Goal: Information Seeking & Learning: Learn about a topic

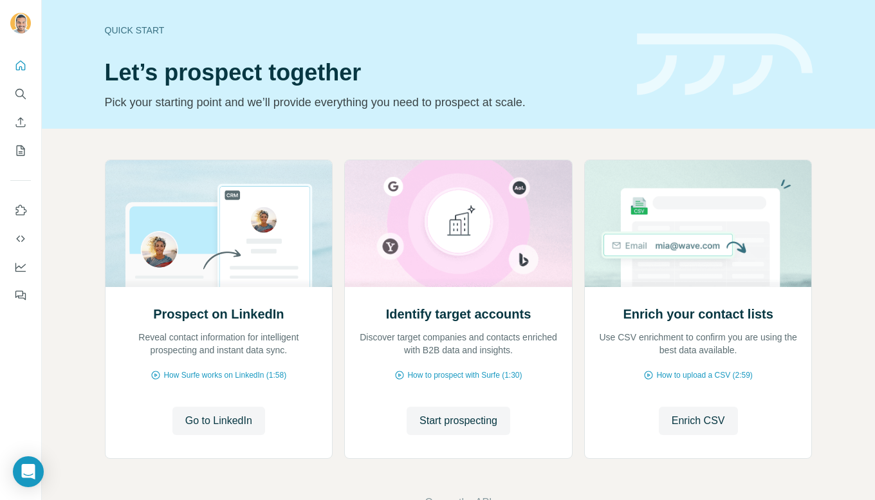
click at [21, 96] on icon "Search" at bounding box center [19, 93] width 8 height 8
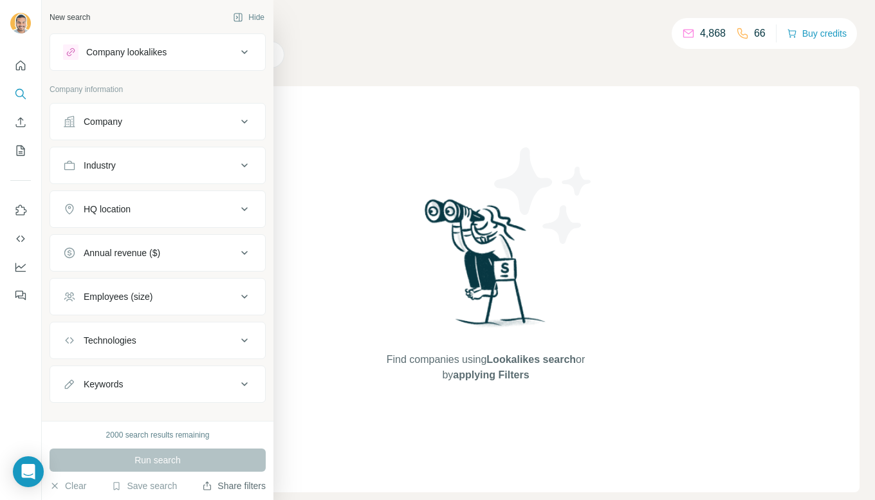
click at [213, 488] on button "Share filters" at bounding box center [234, 485] width 64 height 13
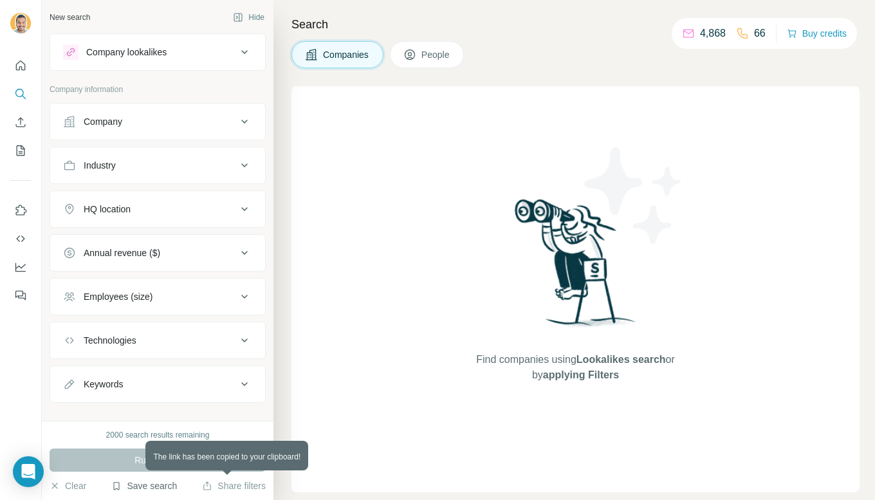
click at [166, 483] on button "Save search" at bounding box center [144, 485] width 66 height 13
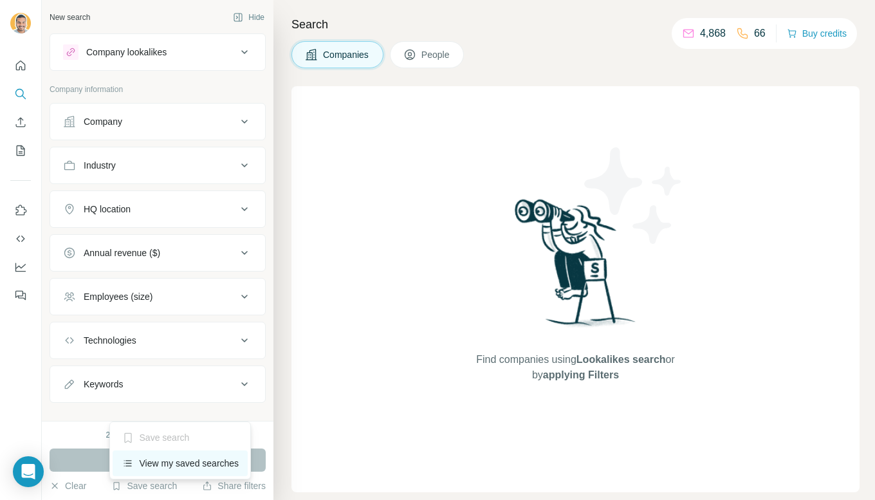
click at [154, 465] on div "View my saved searches" at bounding box center [181, 463] width 136 height 26
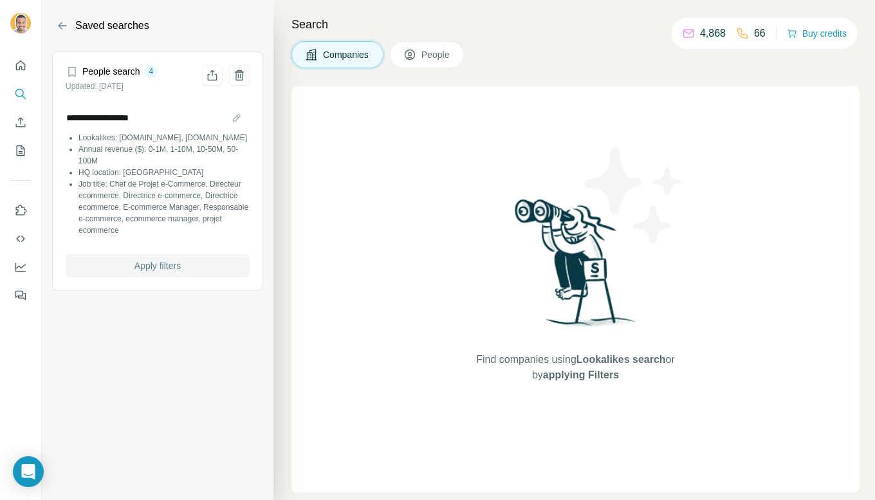
click at [142, 259] on span "Apply filters" at bounding box center [157, 265] width 46 height 13
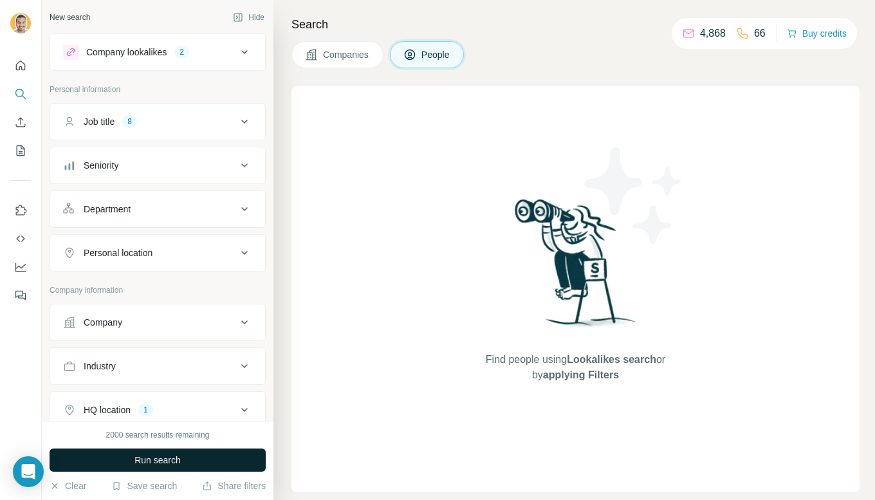
click at [170, 456] on span "Run search" at bounding box center [157, 460] width 46 height 13
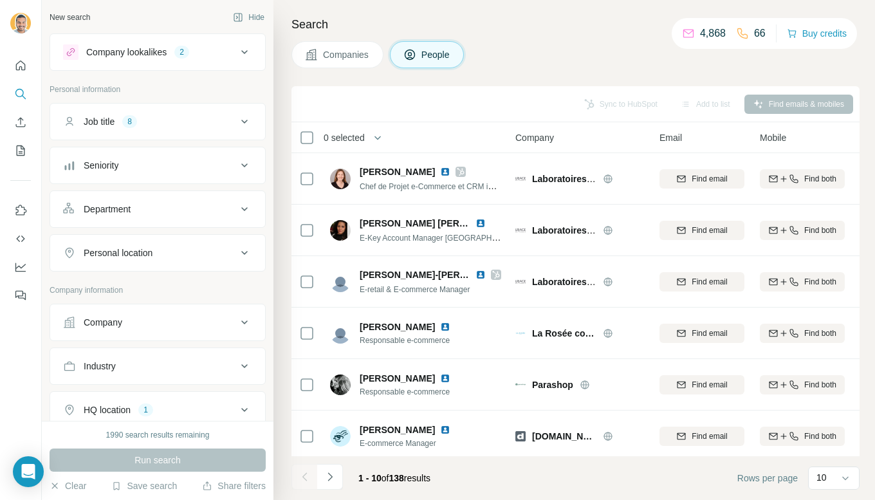
click at [350, 63] on button "Companies" at bounding box center [338, 54] width 92 height 27
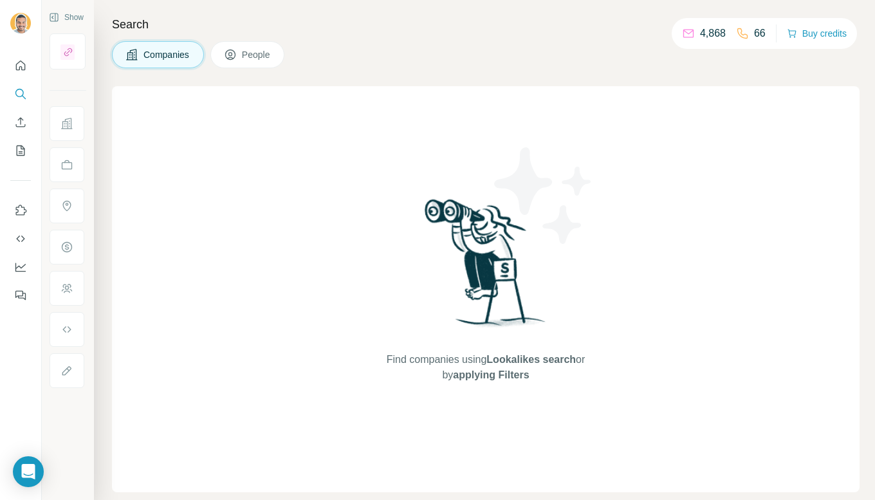
click at [134, 59] on icon at bounding box center [131, 54] width 11 height 11
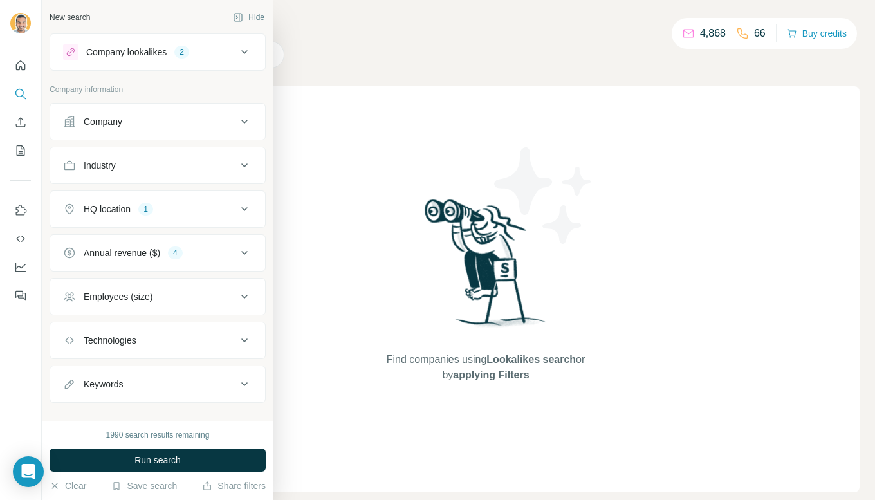
click at [72, 95] on p "Company information" at bounding box center [158, 90] width 216 height 12
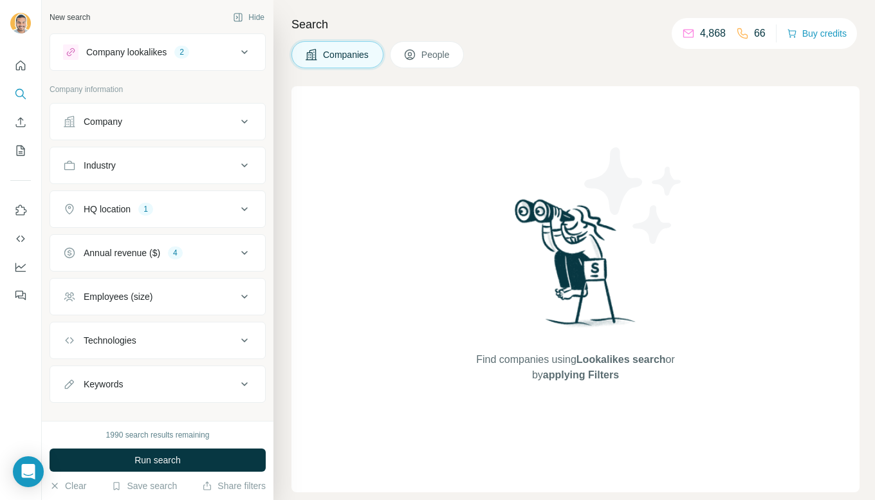
click at [440, 59] on span "People" at bounding box center [437, 54] width 30 height 13
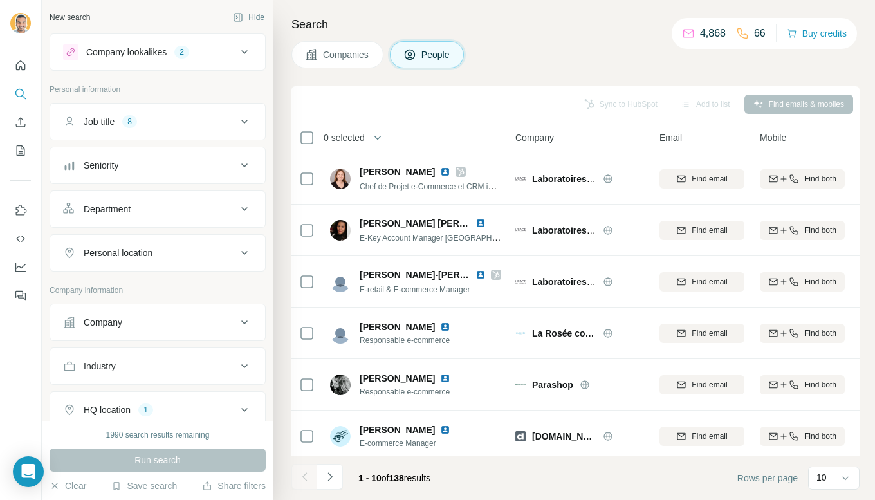
click at [332, 52] on span "Companies" at bounding box center [346, 54] width 47 height 13
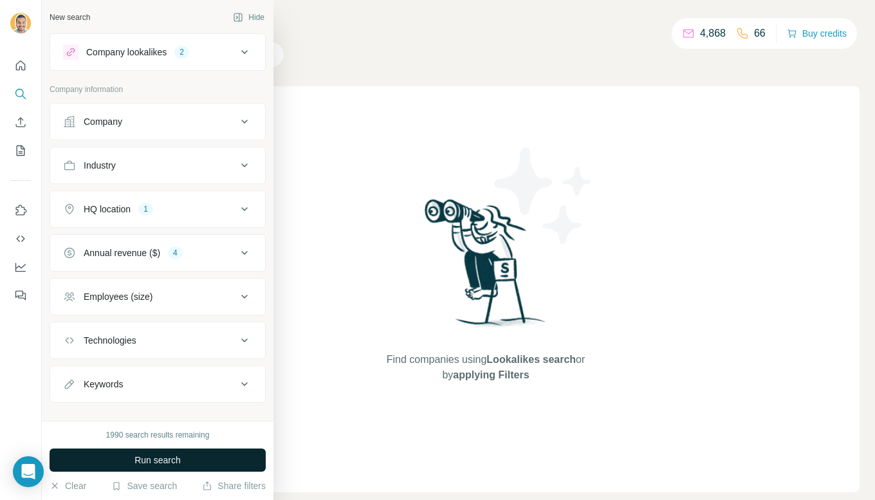
click at [140, 463] on span "Run search" at bounding box center [157, 460] width 46 height 13
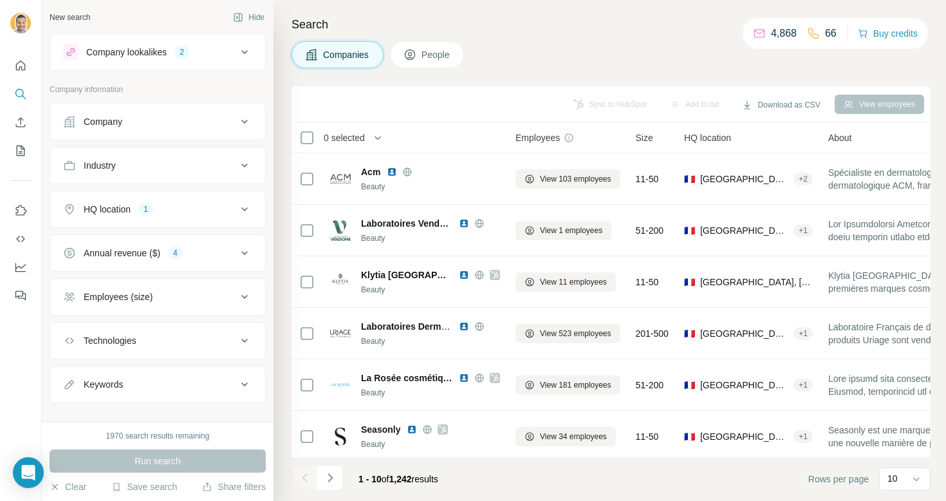
click at [219, 51] on div "Company lookalikes 2" at bounding box center [150, 51] width 174 height 15
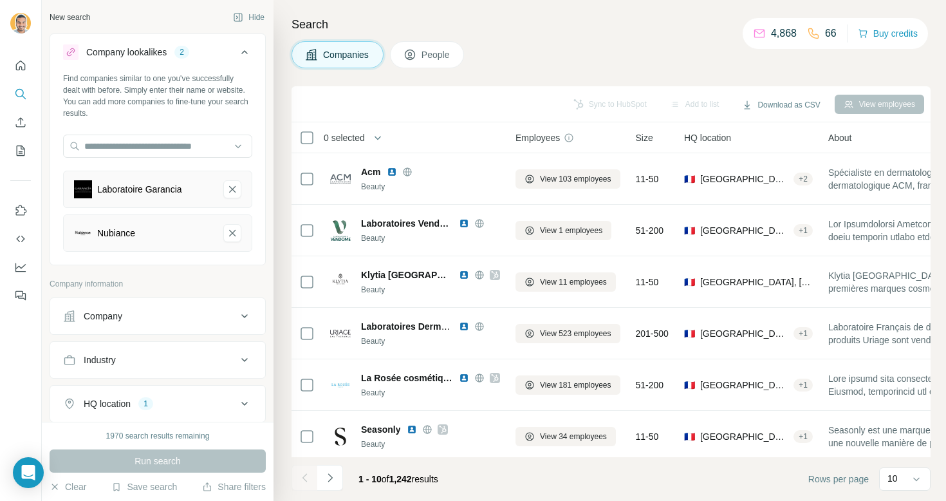
click at [219, 51] on div "Company lookalikes 2" at bounding box center [150, 51] width 174 height 15
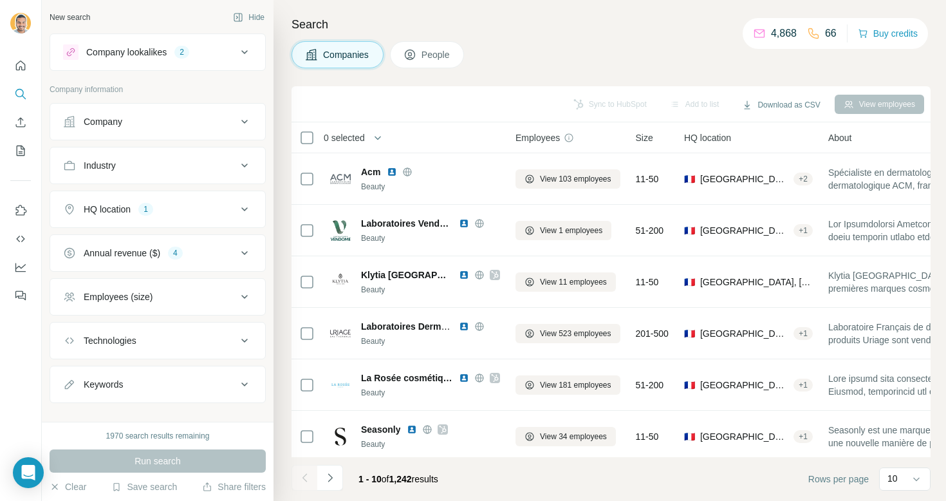
click at [214, 293] on div "Employees (size)" at bounding box center [150, 296] width 174 height 13
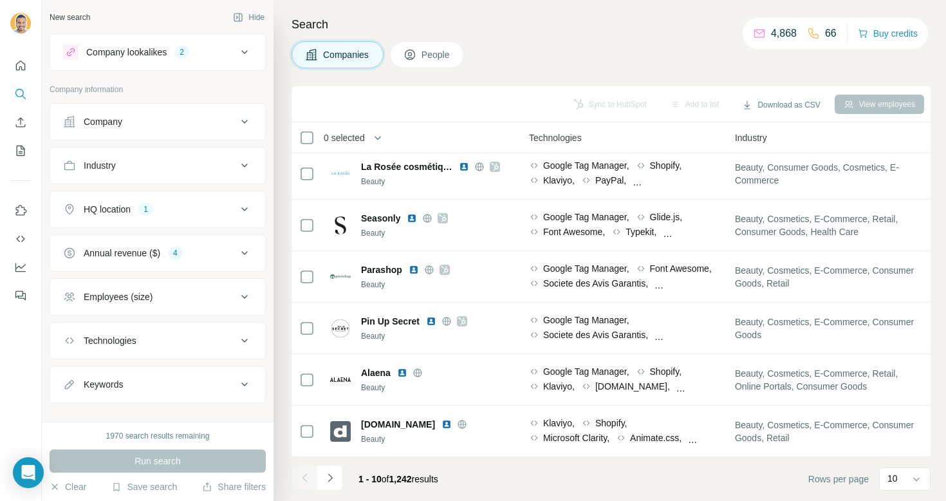
click at [154, 131] on button "Company" at bounding box center [157, 121] width 215 height 31
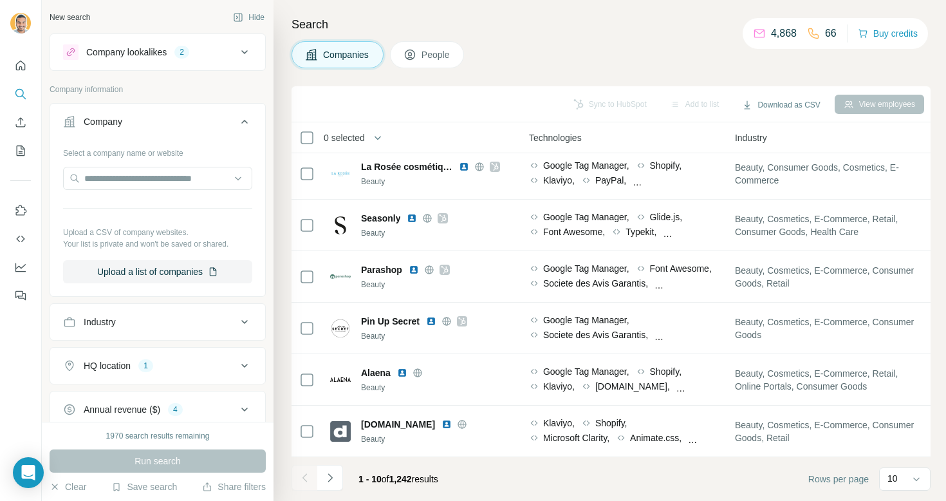
click at [165, 124] on div "Company" at bounding box center [150, 121] width 174 height 13
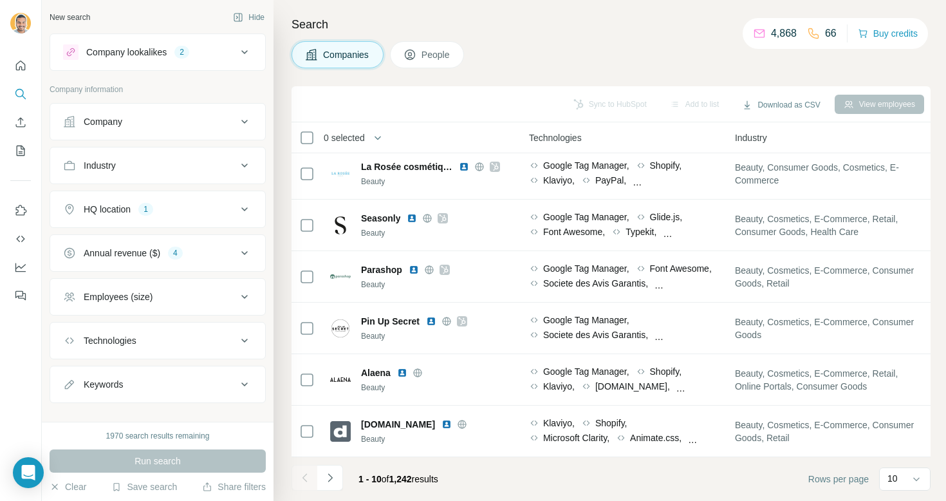
click at [165, 166] on div "Industry" at bounding box center [150, 165] width 174 height 13
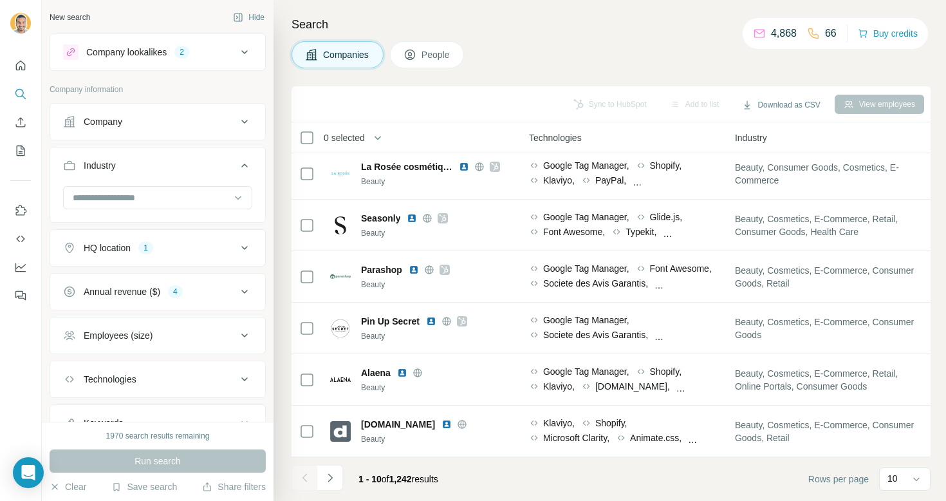
click at [165, 166] on div "Industry" at bounding box center [150, 165] width 174 height 13
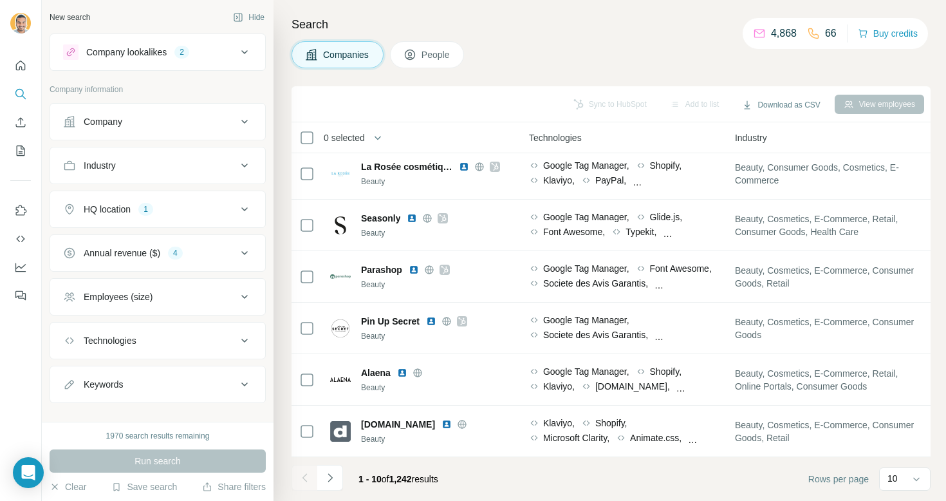
click at [162, 210] on div "HQ location 1" at bounding box center [150, 209] width 174 height 13
click at [166, 249] on div "Annual revenue ($) 4" at bounding box center [150, 252] width 174 height 13
click at [178, 337] on div "Technologies" at bounding box center [150, 340] width 174 height 13
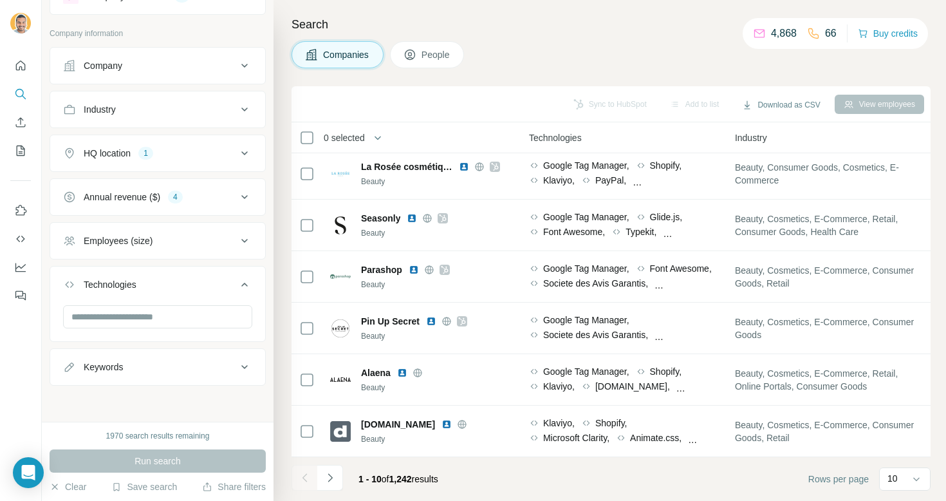
click at [182, 269] on button "Technologies" at bounding box center [157, 287] width 215 height 36
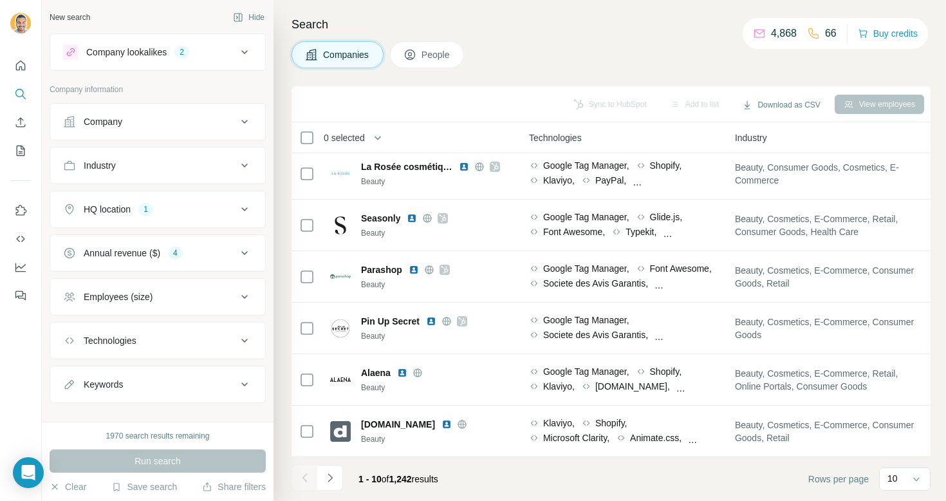
scroll to position [17, 0]
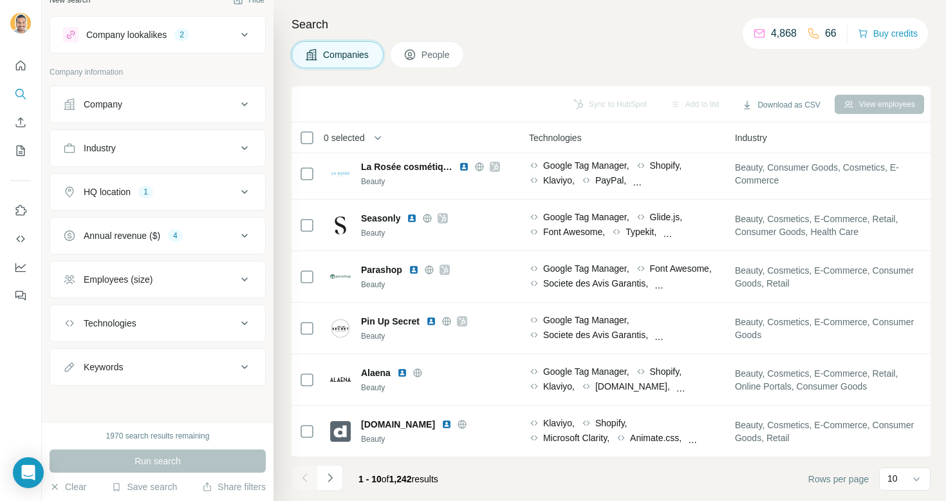
click at [439, 62] on button "People" at bounding box center [427, 54] width 75 height 27
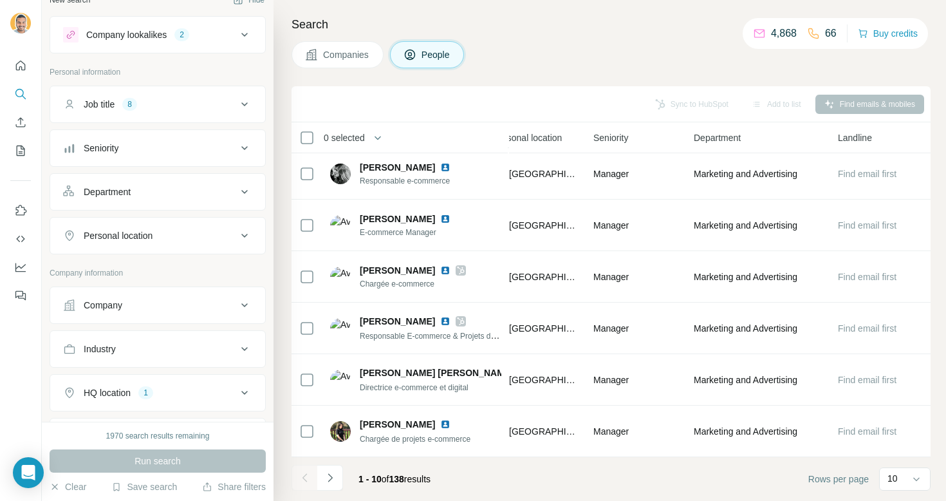
scroll to position [211, 468]
click at [364, 58] on span "Companies" at bounding box center [346, 54] width 47 height 13
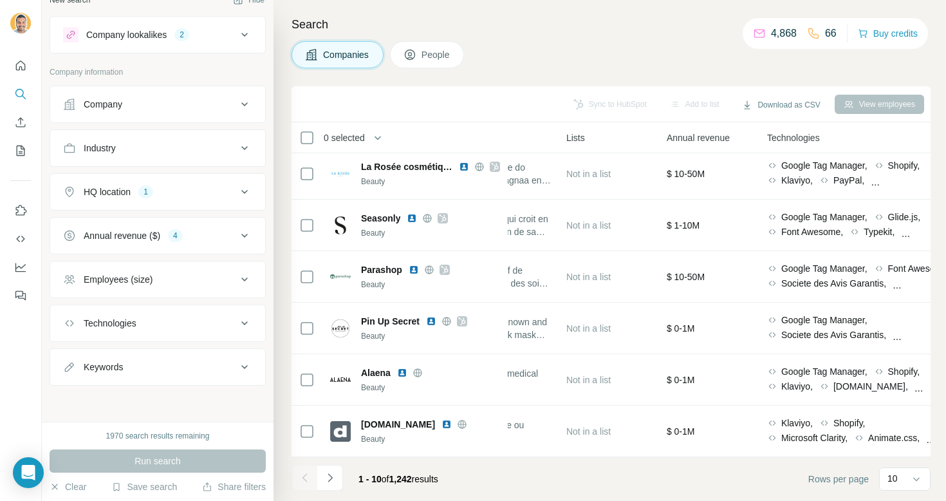
click at [413, 49] on icon at bounding box center [409, 54] width 13 height 13
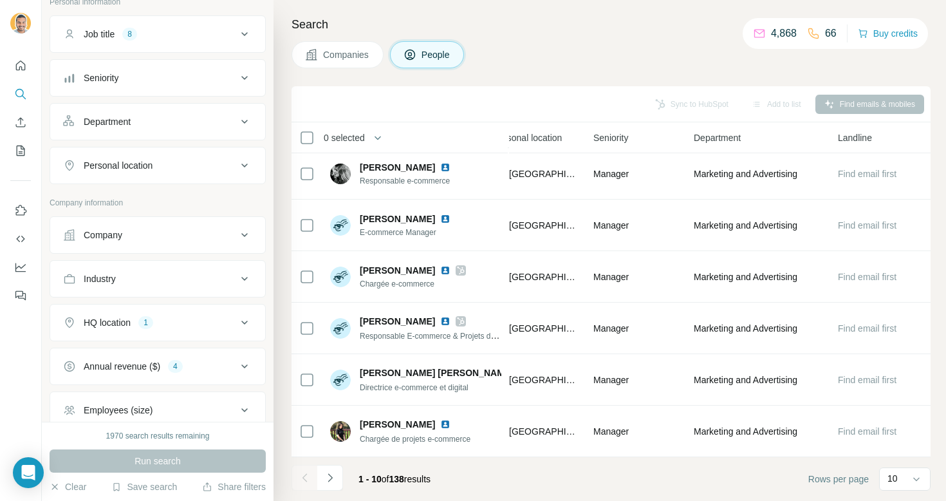
scroll to position [100, 0]
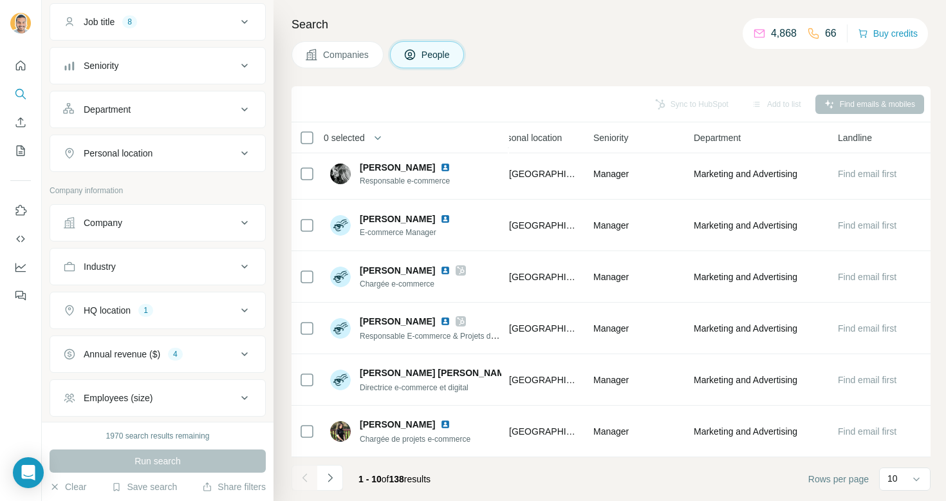
click at [209, 226] on div "Company" at bounding box center [150, 222] width 174 height 13
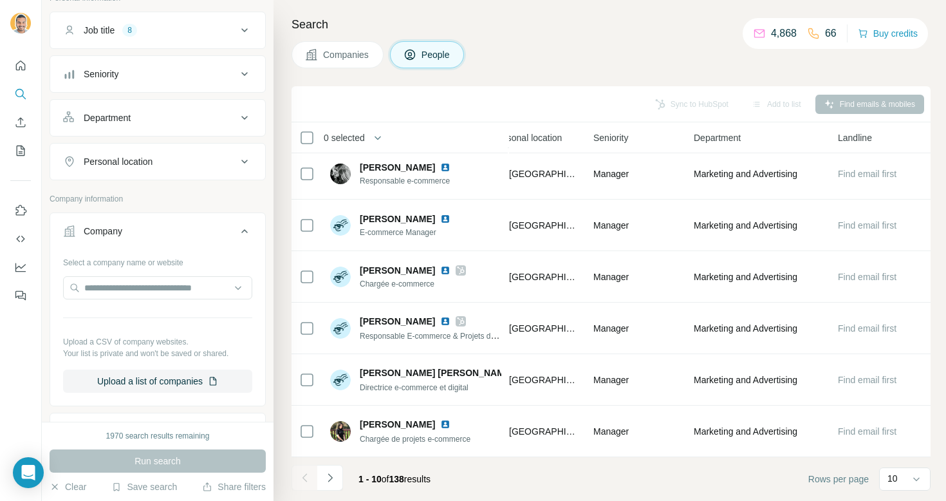
scroll to position [79, 0]
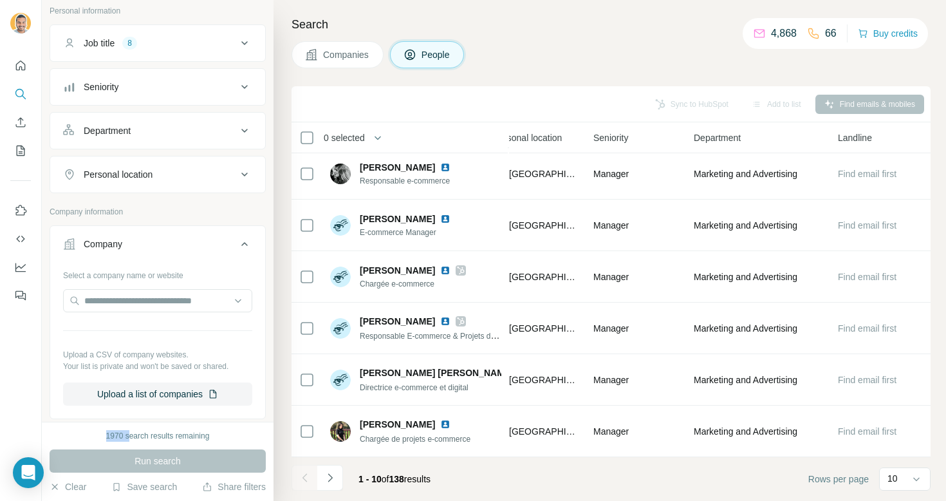
drag, startPoint x: 97, startPoint y: 432, endPoint x: 127, endPoint y: 432, distance: 30.2
click at [127, 432] on div "1970 search results remaining" at bounding box center [158, 436] width 216 height 12
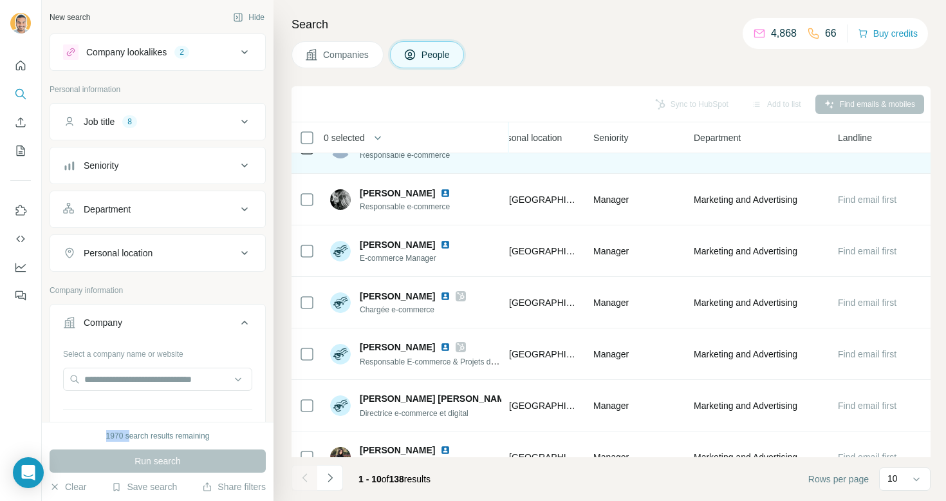
scroll to position [187, 468]
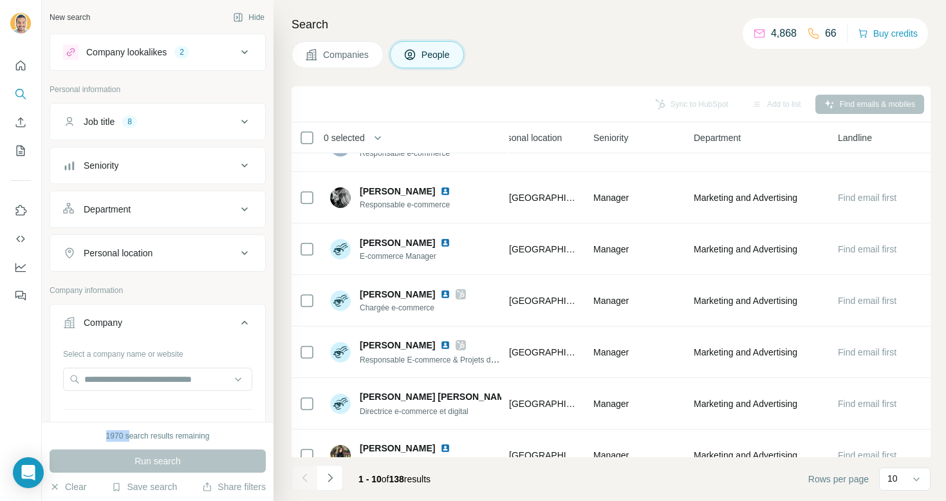
click at [127, 440] on div "1970 search results remaining" at bounding box center [158, 436] width 104 height 12
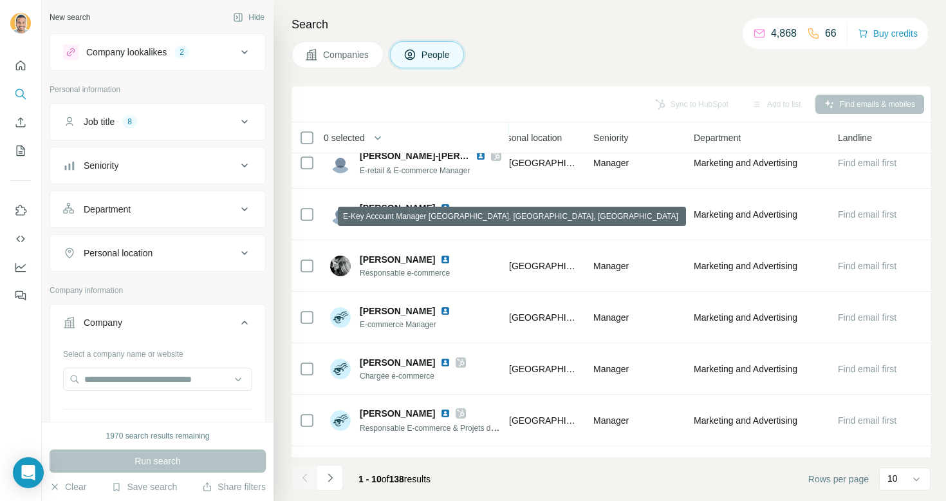
scroll to position [126, 468]
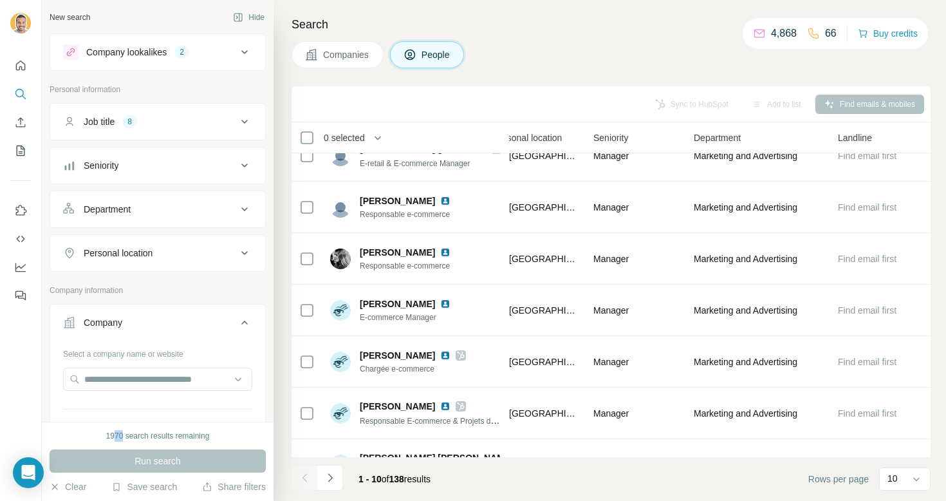
drag, startPoint x: 113, startPoint y: 438, endPoint x: 120, endPoint y: 437, distance: 7.7
click at [120, 437] on div "1970 search results remaining" at bounding box center [158, 436] width 104 height 12
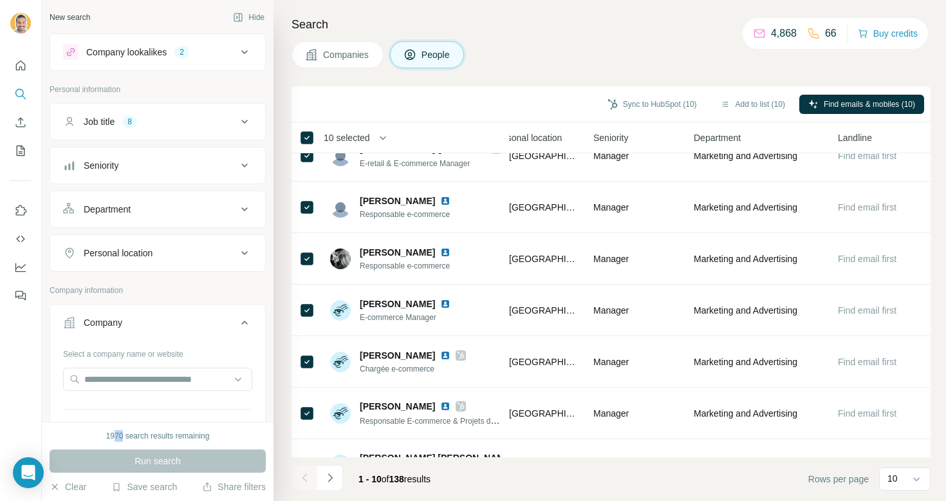
click at [134, 169] on div "Seniority" at bounding box center [150, 165] width 174 height 13
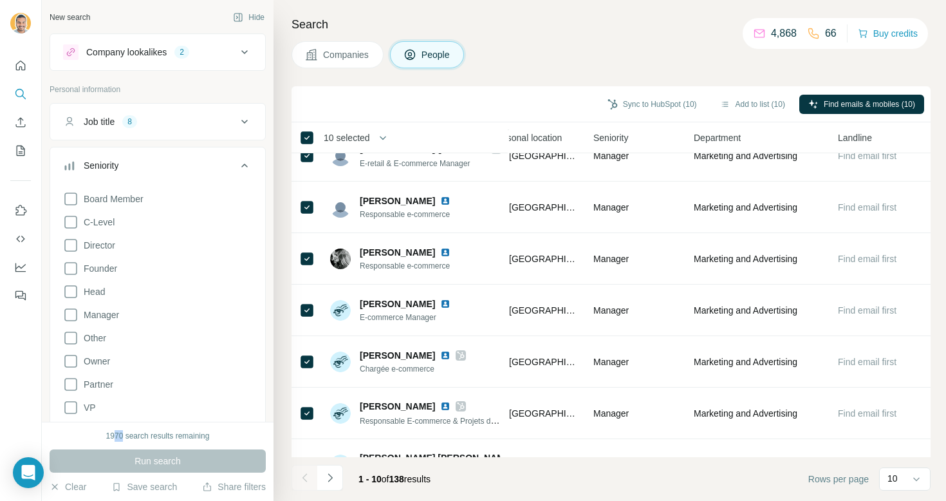
click at [134, 169] on div "Seniority" at bounding box center [150, 165] width 174 height 13
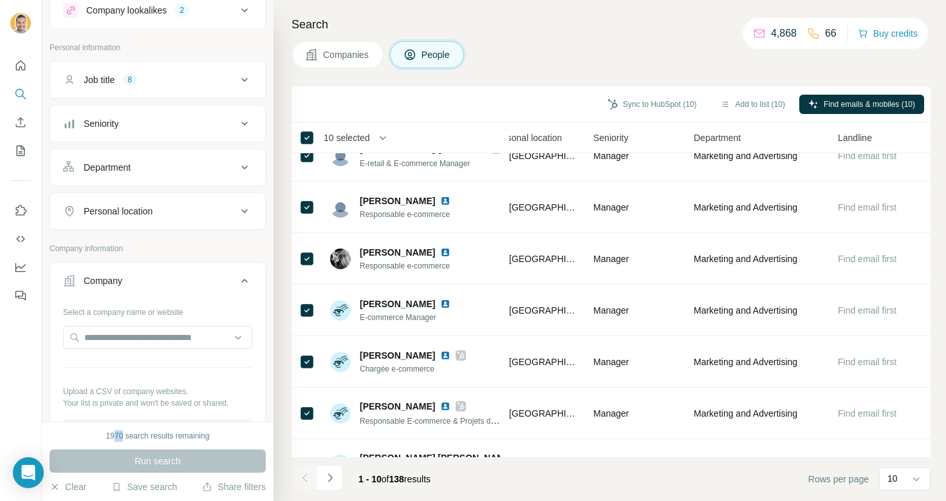
scroll to position [42, 0]
click at [167, 277] on div "Company" at bounding box center [150, 280] width 174 height 13
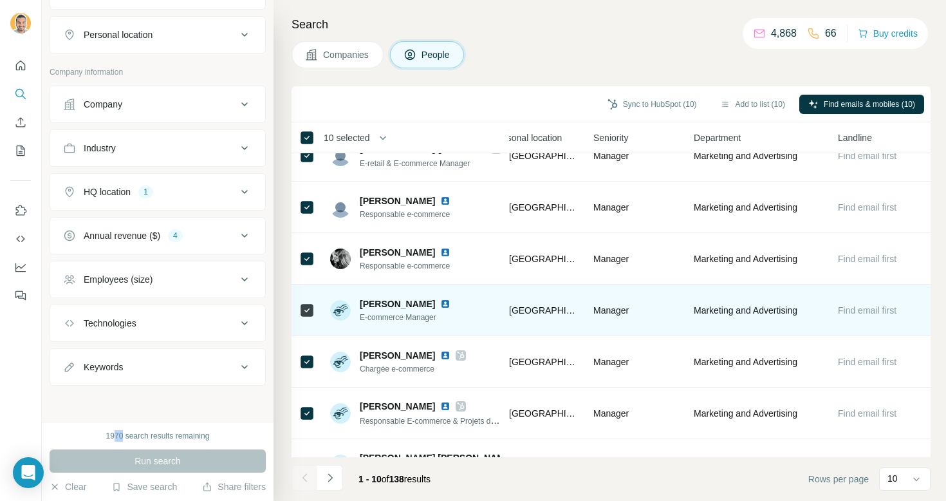
scroll to position [211, 468]
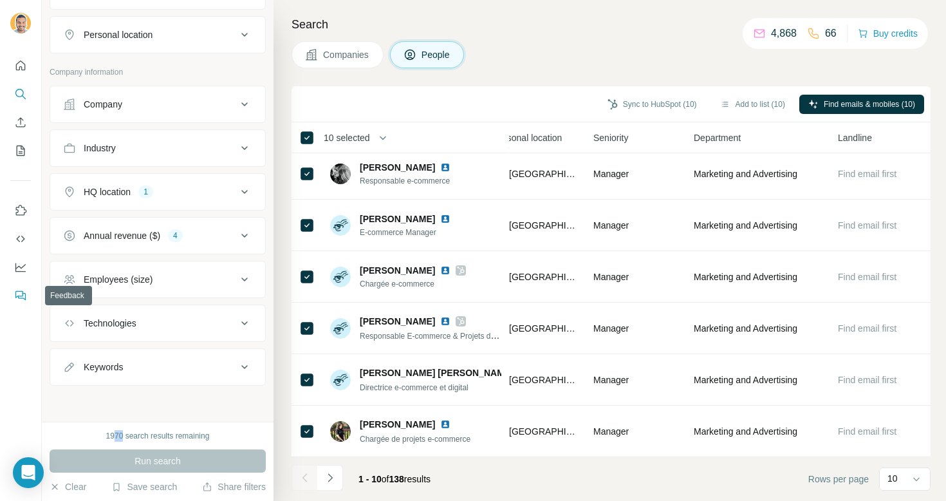
click at [17, 290] on icon "Feedback" at bounding box center [20, 295] width 13 height 13
click at [22, 480] on div "Open Intercom Messenger" at bounding box center [29, 473] width 34 height 34
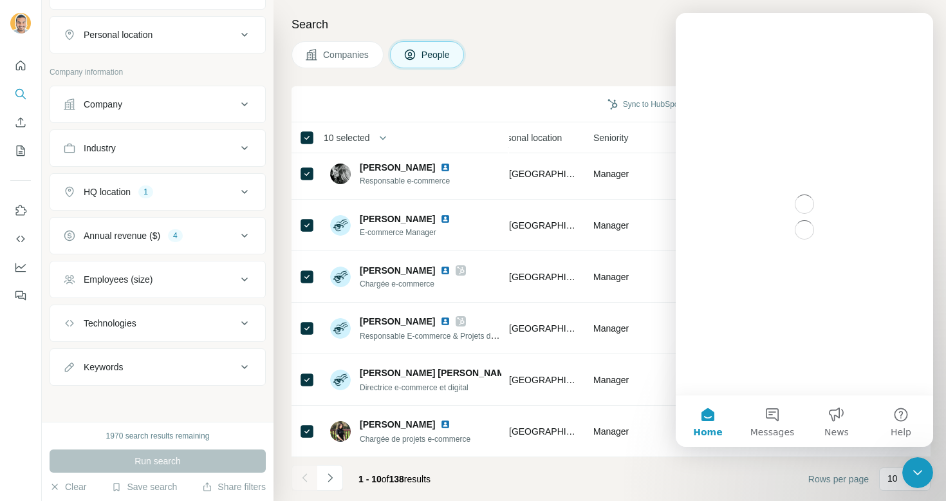
scroll to position [0, 0]
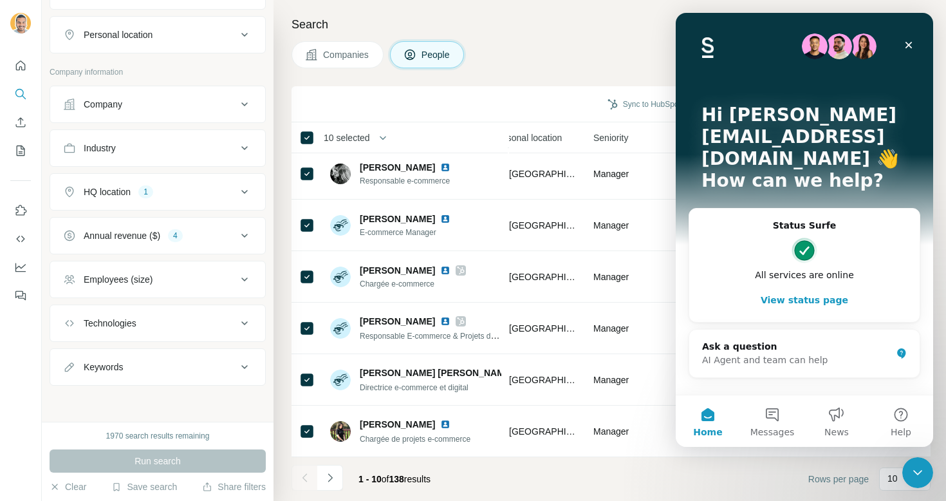
click at [22, 479] on div at bounding box center [21, 250] width 42 height 501
click at [875, 39] on div "Close" at bounding box center [908, 44] width 23 height 23
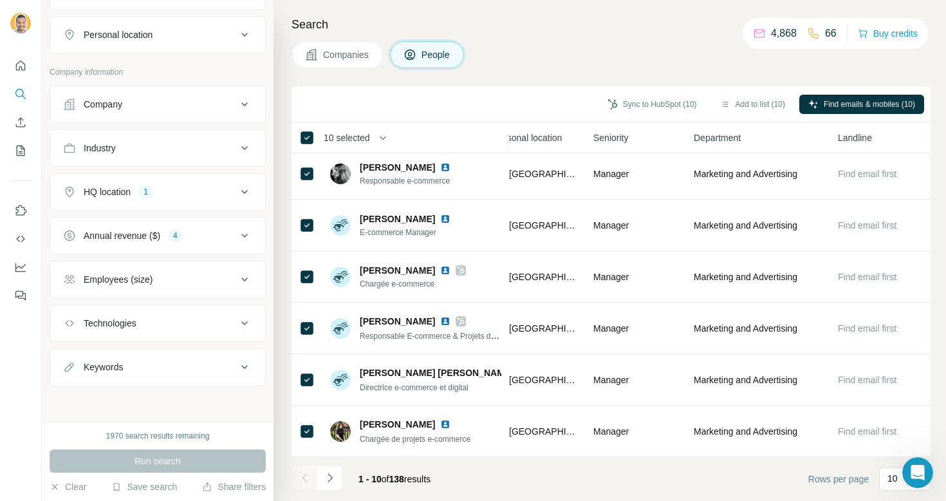
click at [343, 67] on button "Companies" at bounding box center [338, 54] width 92 height 27
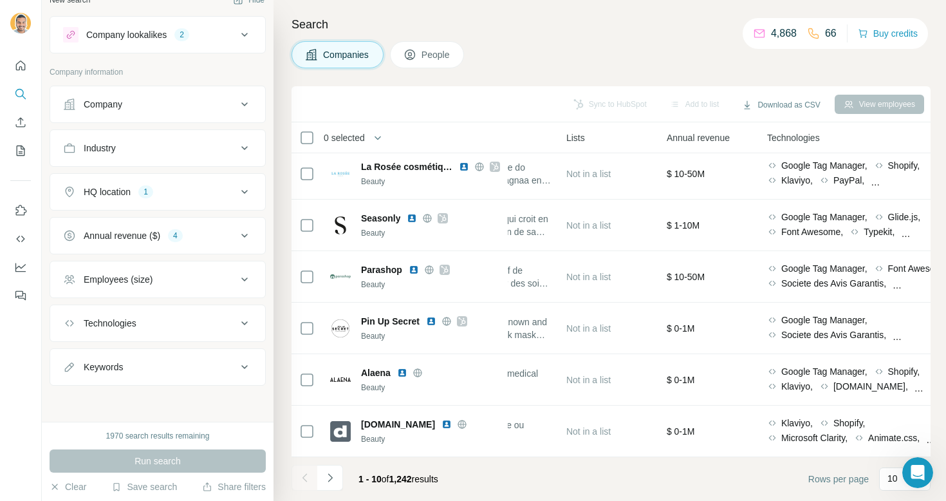
scroll to position [17, 0]
click at [402, 53] on button "People" at bounding box center [427, 54] width 75 height 27
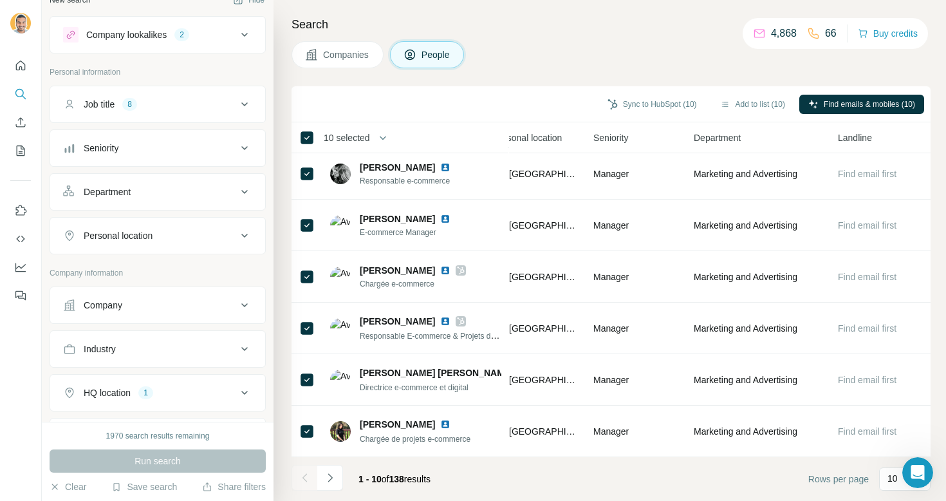
scroll to position [218, 0]
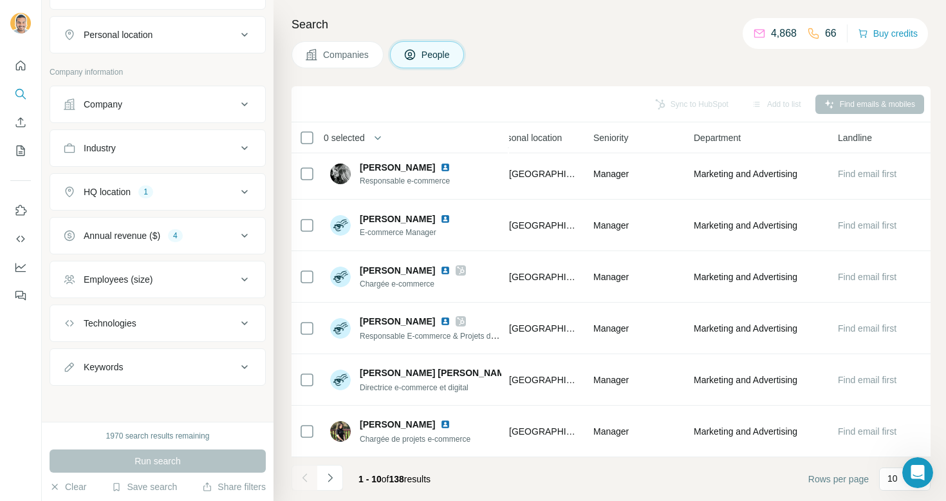
click at [356, 44] on button "Companies" at bounding box center [338, 54] width 92 height 27
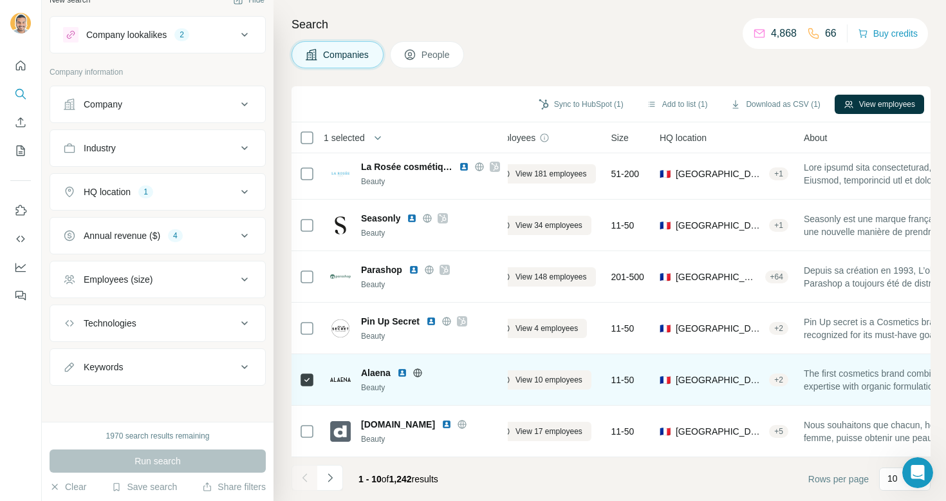
scroll to position [211, 0]
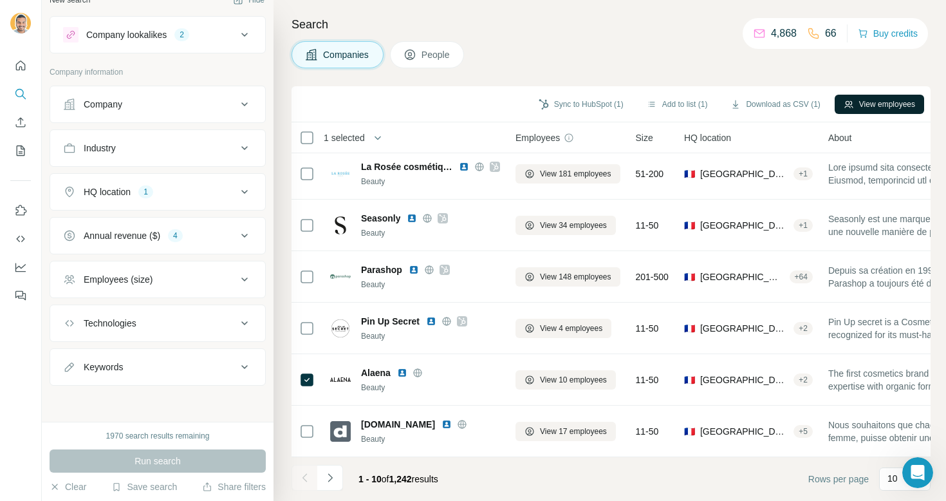
click at [855, 110] on button "View employees" at bounding box center [879, 104] width 89 height 19
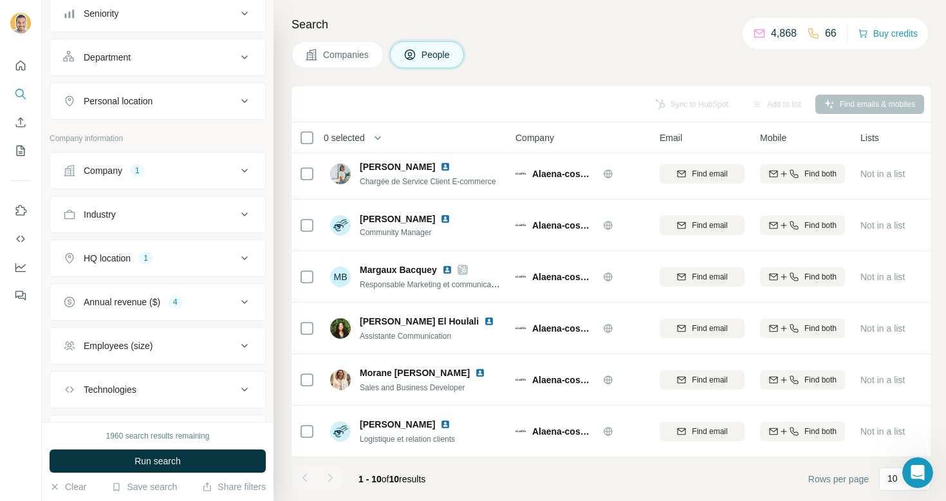
scroll to position [153, 0]
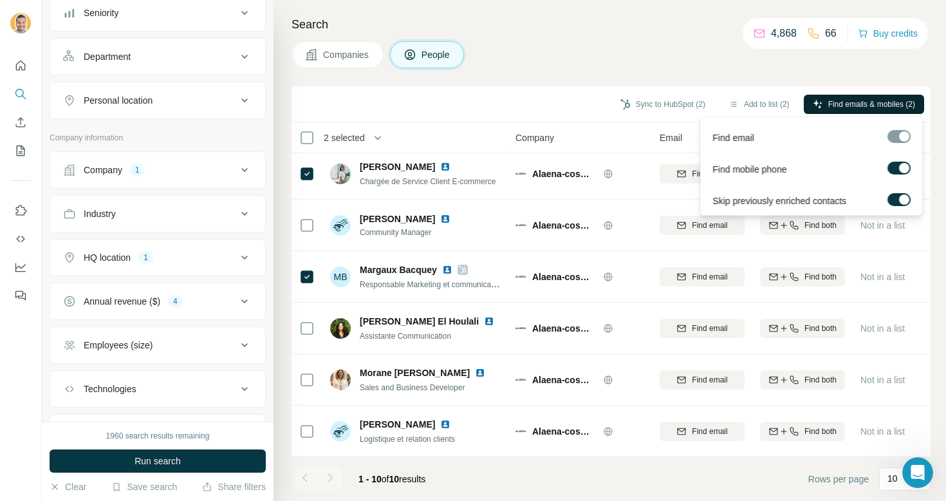
click at [813, 101] on icon "button" at bounding box center [818, 104] width 10 height 10
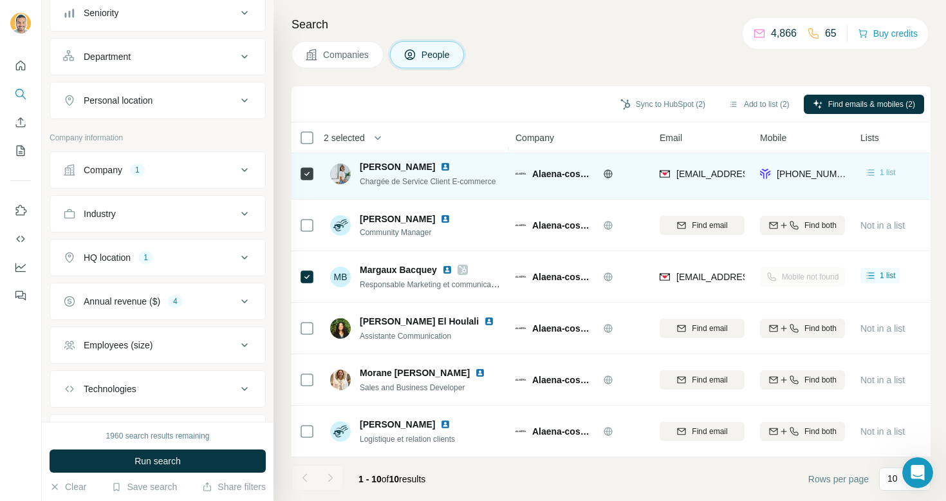
click at [875, 167] on span "1 list" at bounding box center [888, 173] width 16 height 12
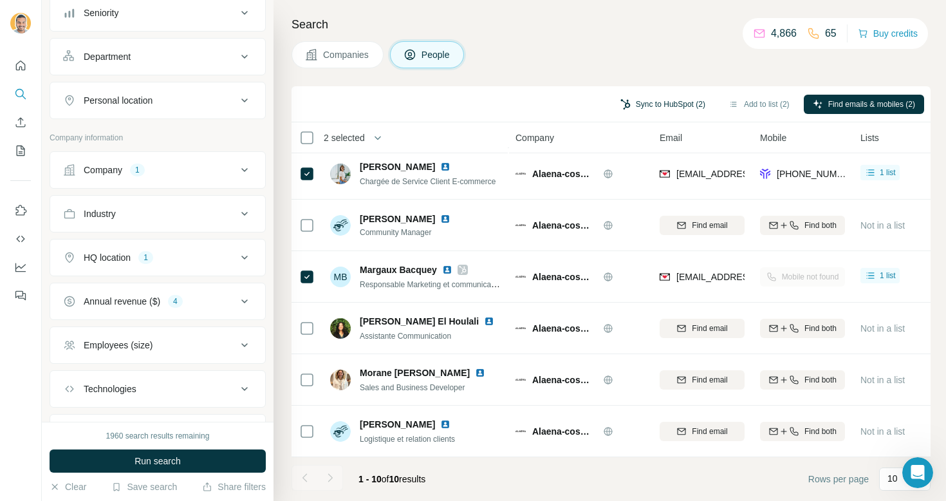
click at [676, 97] on button "Sync to HubSpot (2)" at bounding box center [662, 104] width 103 height 19
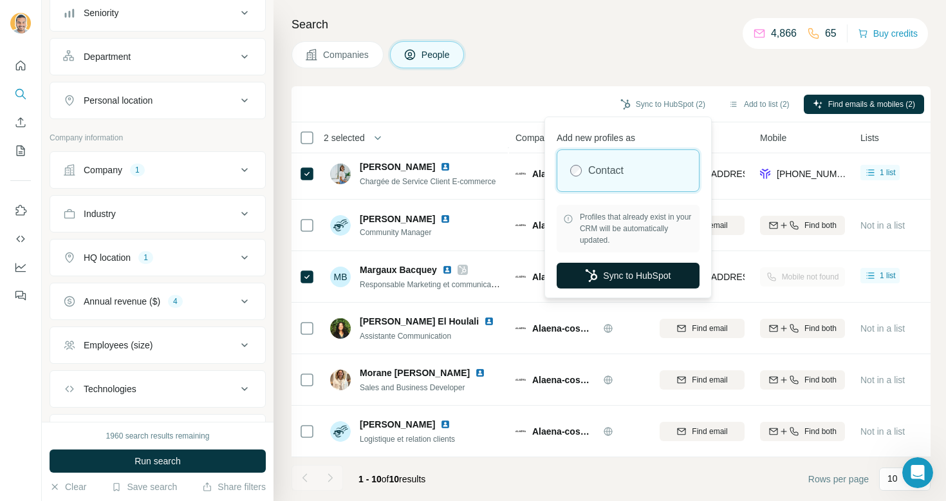
click at [629, 277] on button "Sync to HubSpot" at bounding box center [628, 276] width 143 height 26
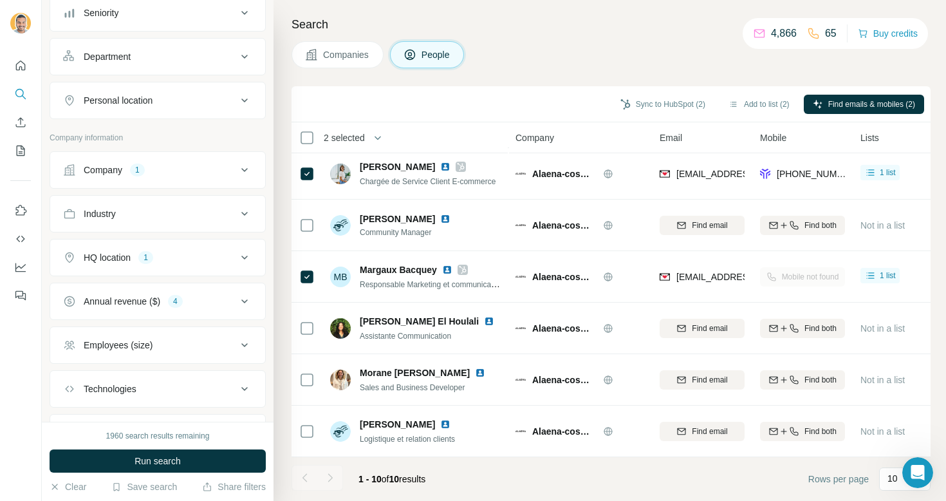
click at [359, 58] on span "Companies" at bounding box center [346, 54] width 47 height 13
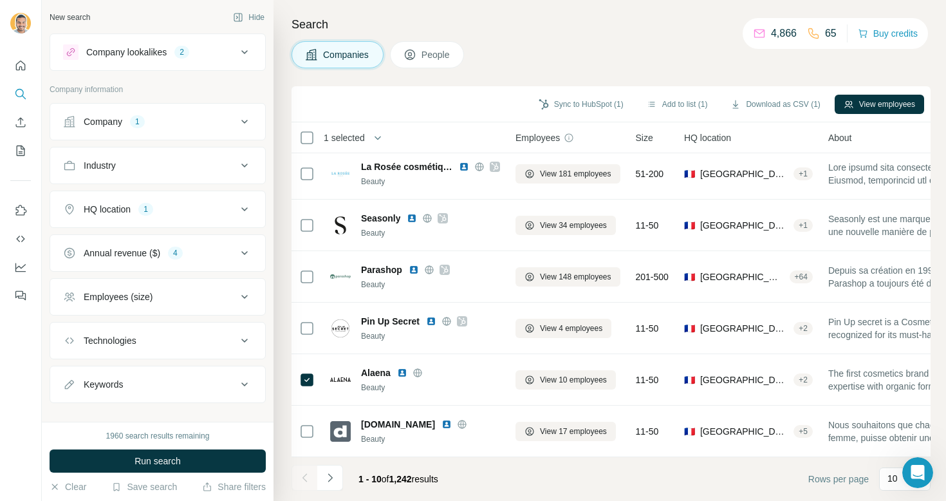
click at [416, 60] on icon at bounding box center [409, 54] width 13 height 13
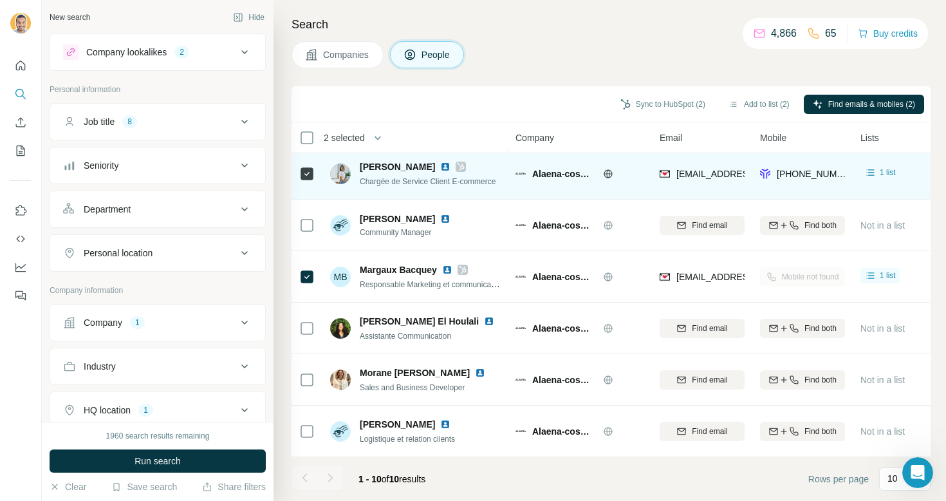
click at [457, 170] on icon at bounding box center [461, 167] width 8 height 10
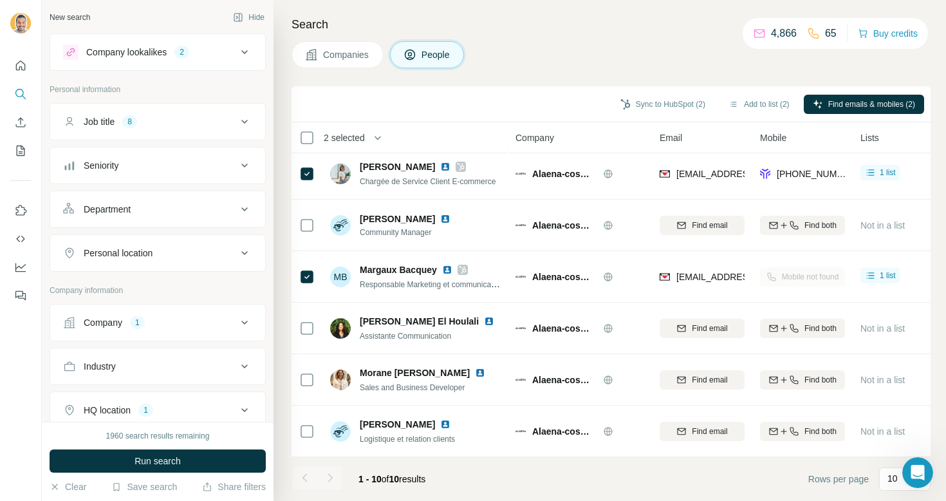
click at [342, 65] on button "Companies" at bounding box center [338, 54] width 92 height 27
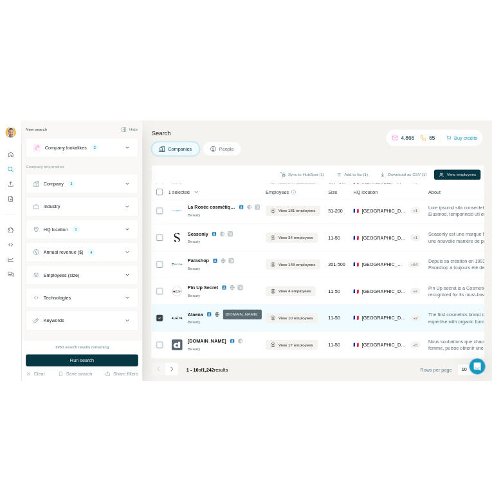
scroll to position [211, 0]
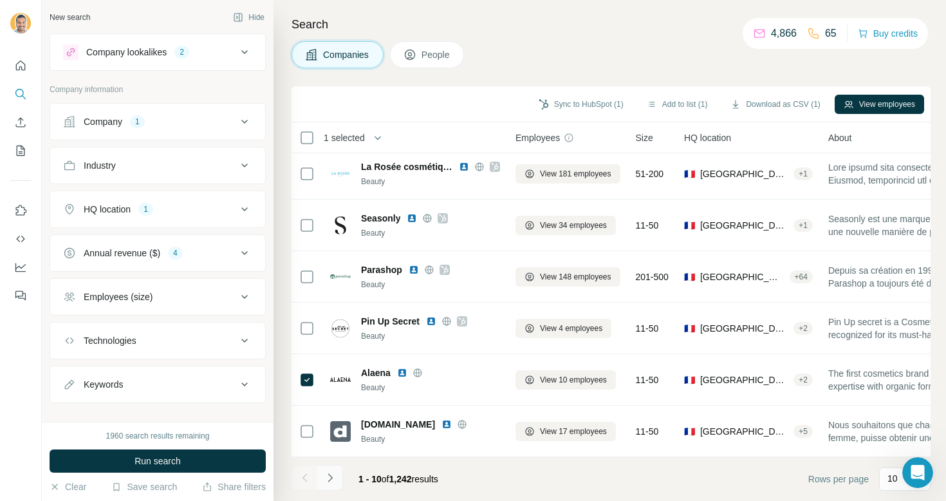
click at [329, 476] on icon "Navigate to next page" at bounding box center [330, 477] width 13 height 13
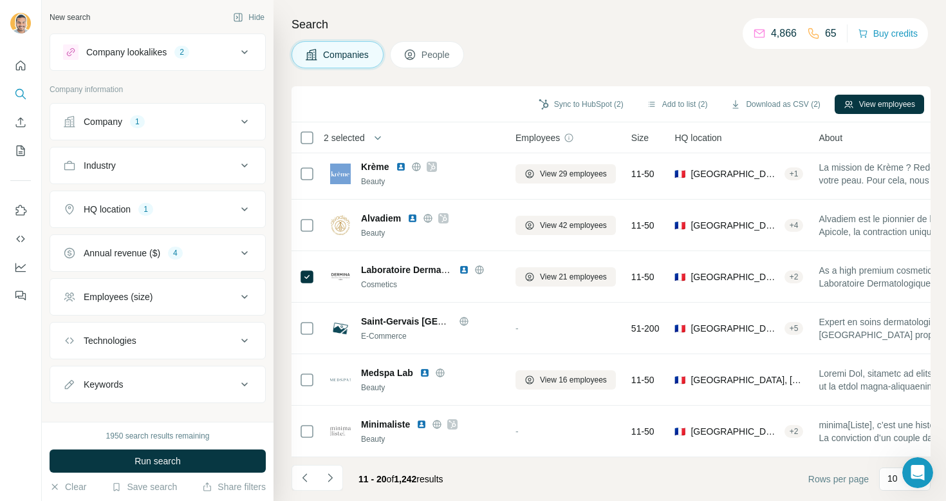
click at [438, 56] on span "People" at bounding box center [437, 54] width 30 height 13
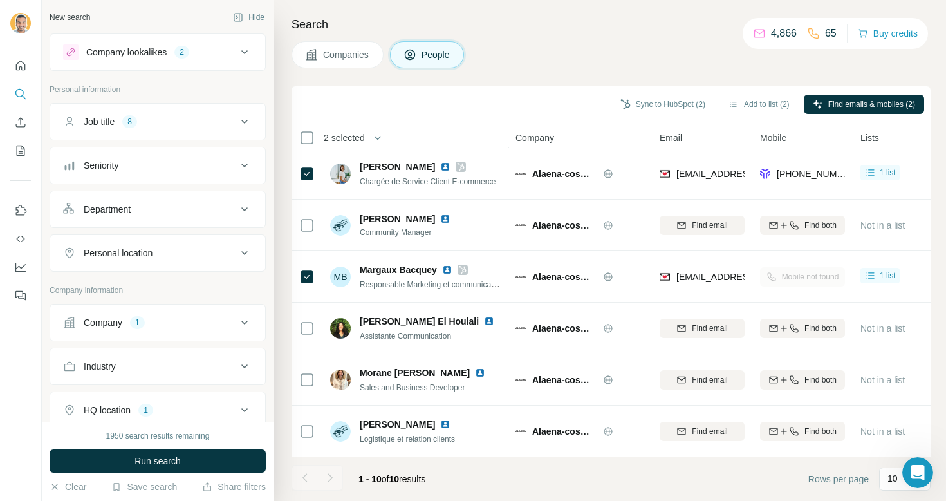
click at [357, 68] on div "Search Companies People Sync to HubSpot (2) Add to list (2) Find emails & mobil…" at bounding box center [610, 250] width 672 height 501
click at [357, 59] on span "Companies" at bounding box center [346, 54] width 47 height 13
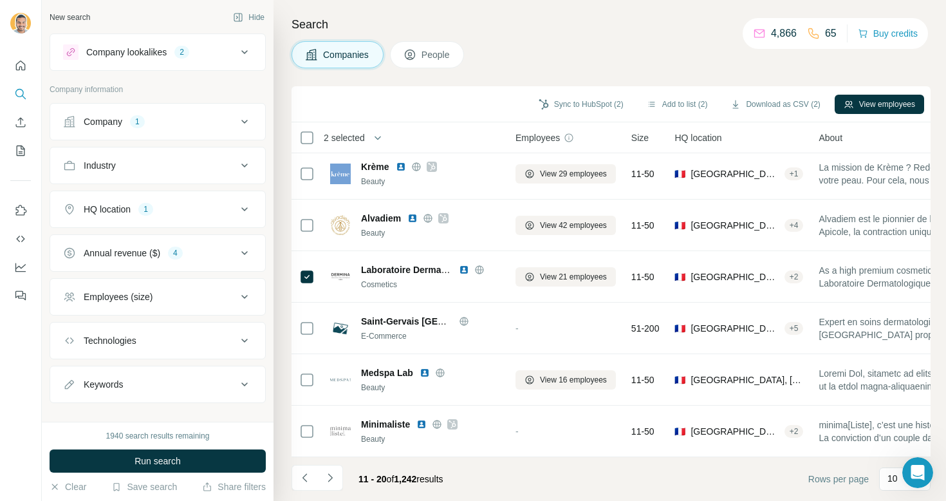
click at [422, 53] on button "People" at bounding box center [427, 54] width 75 height 27
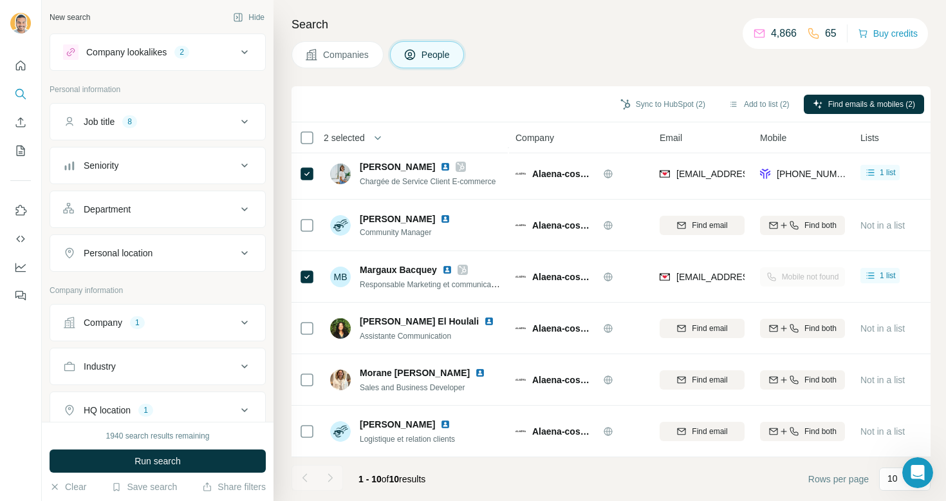
click at [370, 51] on span "Companies" at bounding box center [346, 54] width 47 height 13
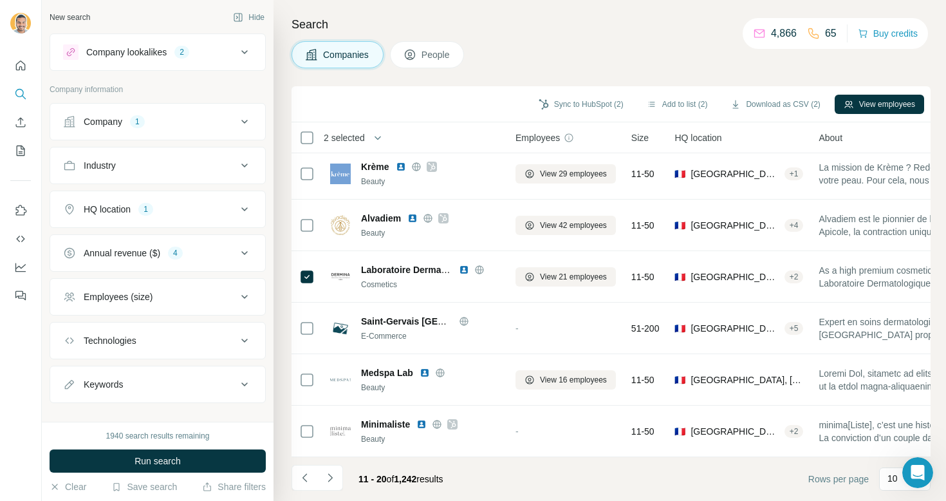
click at [411, 62] on button "People" at bounding box center [427, 54] width 75 height 27
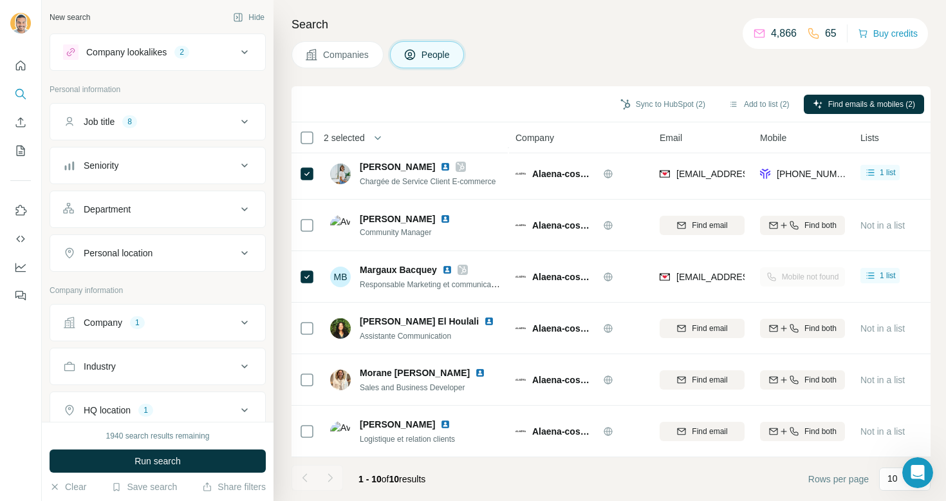
click at [343, 64] on button "Companies" at bounding box center [338, 54] width 92 height 27
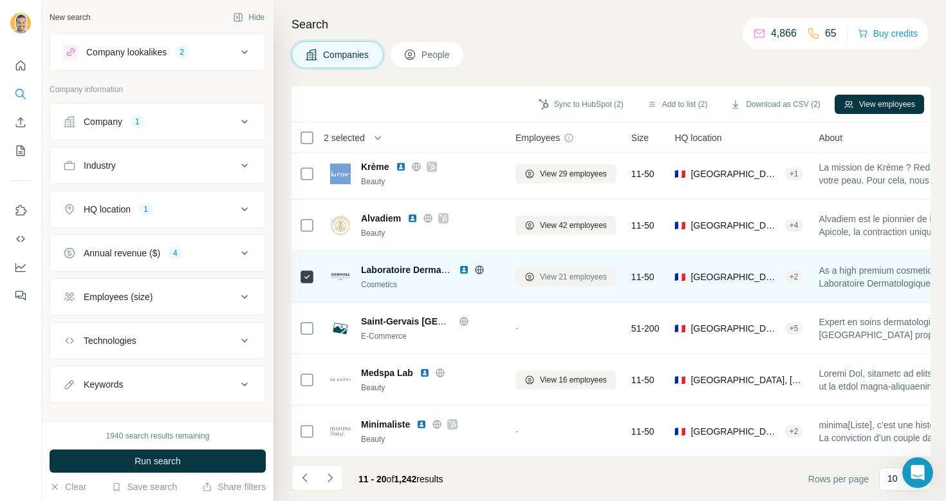
click at [572, 280] on span "View 21 employees" at bounding box center [573, 277] width 67 height 12
